Goal: Information Seeking & Learning: Learn about a topic

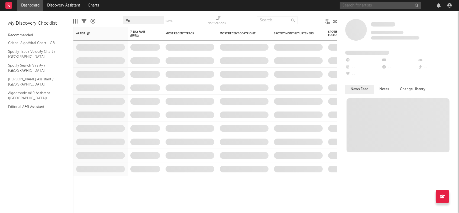
click at [361, 7] on input "text" at bounding box center [380, 5] width 81 height 7
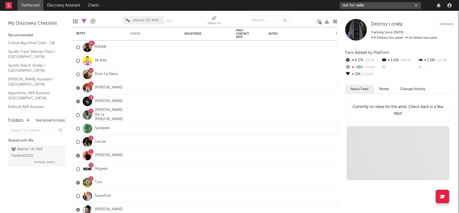
click at [372, 7] on input "not for radio" at bounding box center [380, 5] width 81 height 7
click at [371, 7] on input "not for radio" at bounding box center [380, 5] width 81 height 7
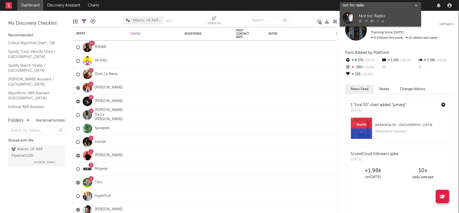
type input "not for radio"
click at [365, 15] on div "Not for Radio" at bounding box center [389, 16] width 60 height 7
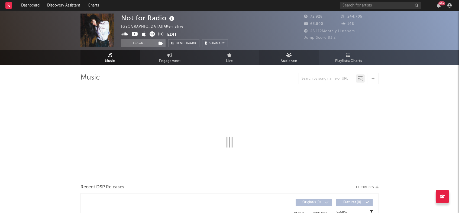
select select "1w"
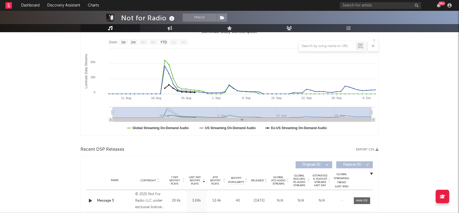
scroll to position [53, 0]
